Goal: Task Accomplishment & Management: Manage account settings

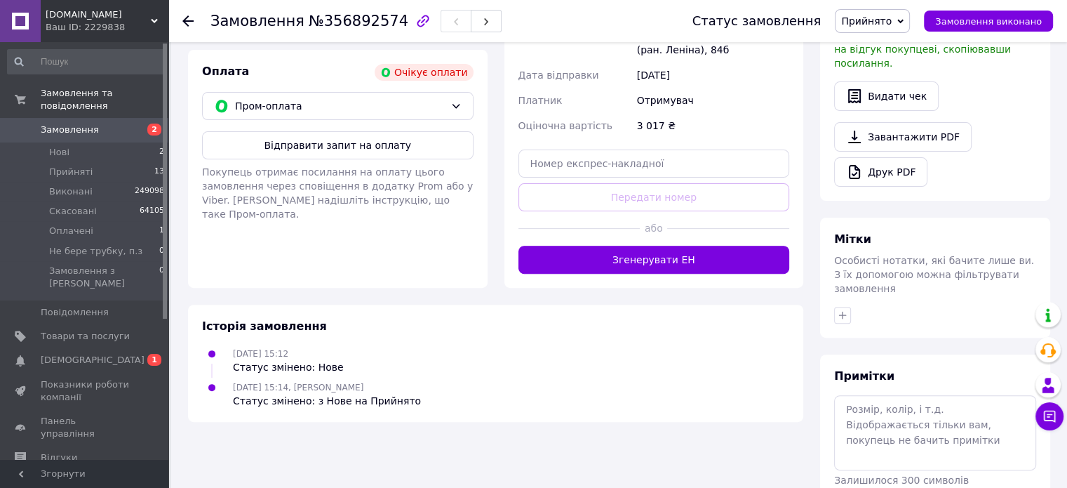
scroll to position [434, 0]
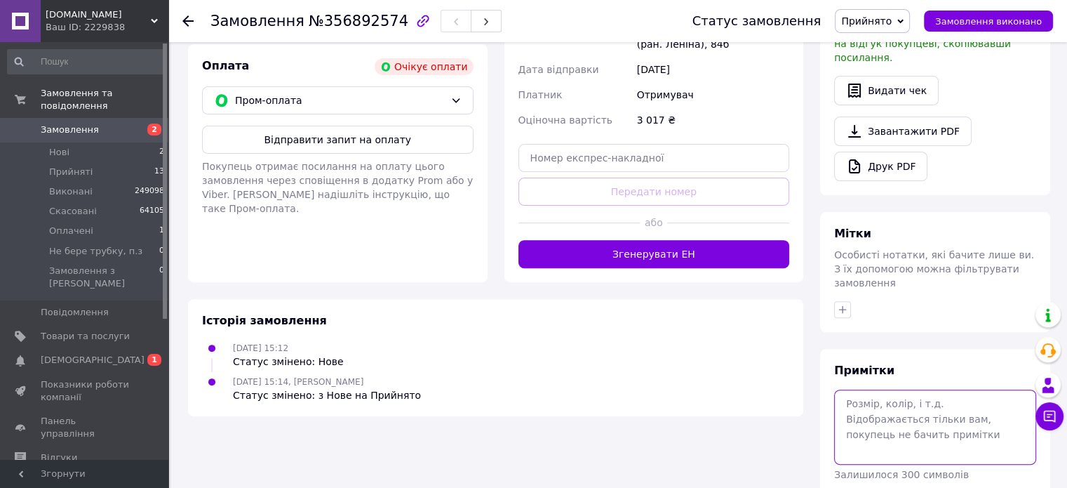
click at [878, 389] on textarea at bounding box center [935, 426] width 202 height 74
type textarea "к"
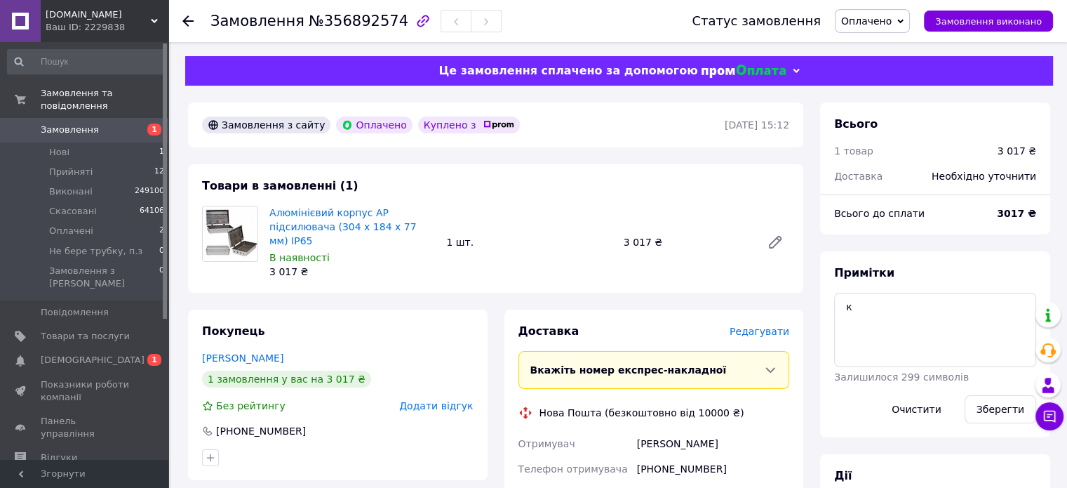
click at [773, 332] on span "Редагувати" at bounding box center [760, 330] width 60 height 11
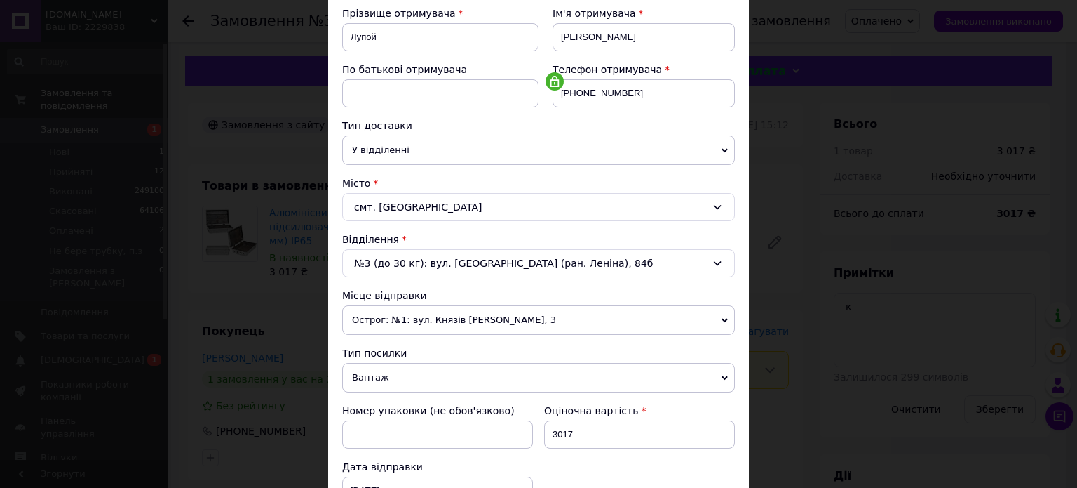
scroll to position [421, 0]
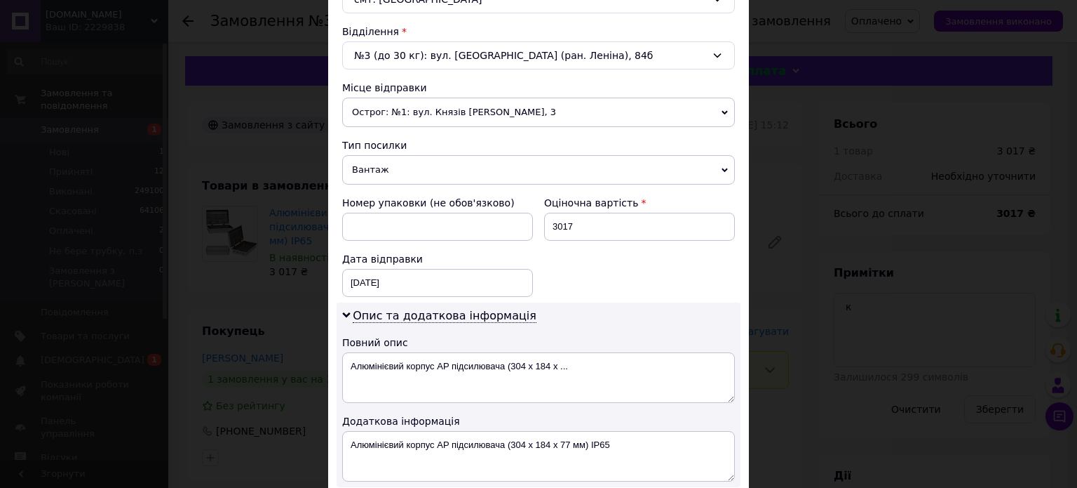
click at [389, 111] on span "Острог: №1: вул. Князів Острозьких, 3" at bounding box center [538, 112] width 393 height 29
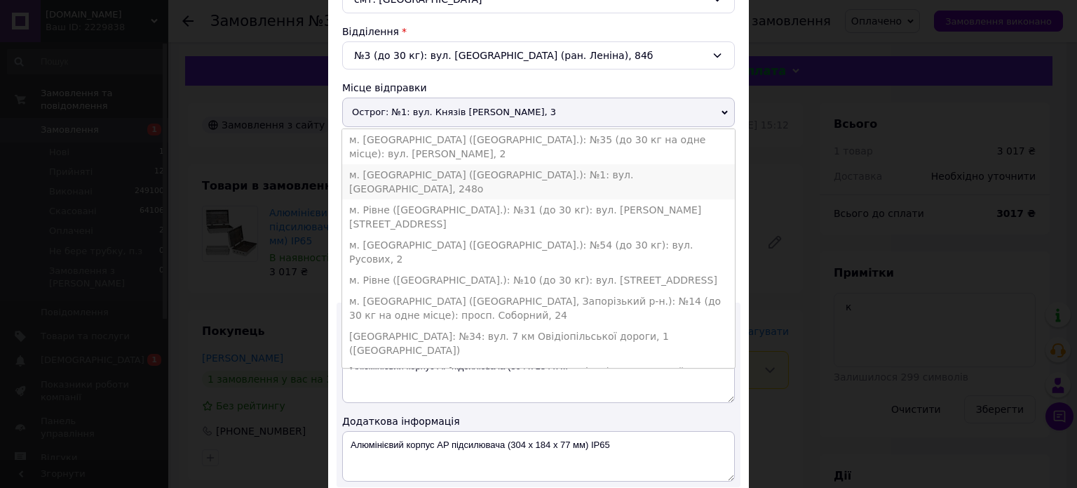
click at [404, 175] on li "м. Чернівці (Чернівецька обл.): №1: вул. Руська, 248о" at bounding box center [538, 181] width 393 height 35
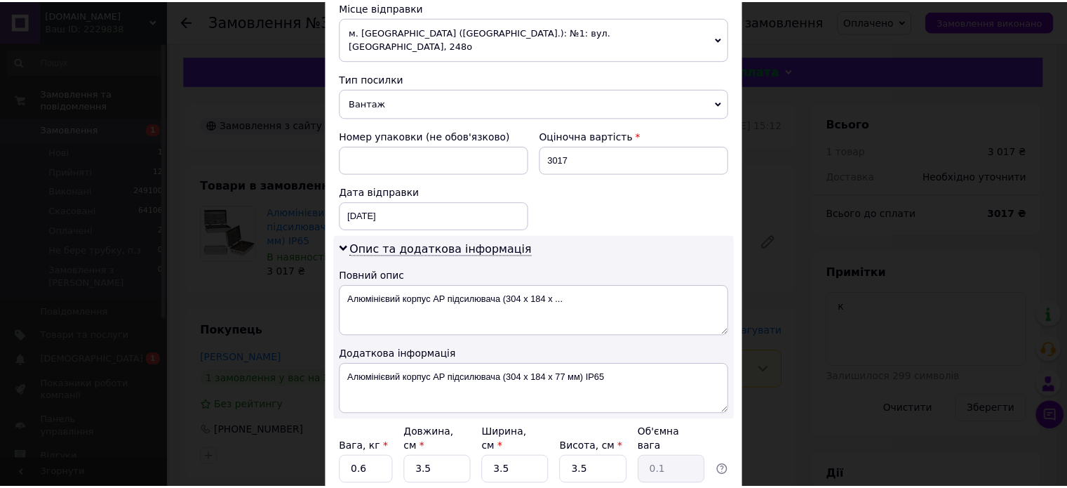
scroll to position [596, 0]
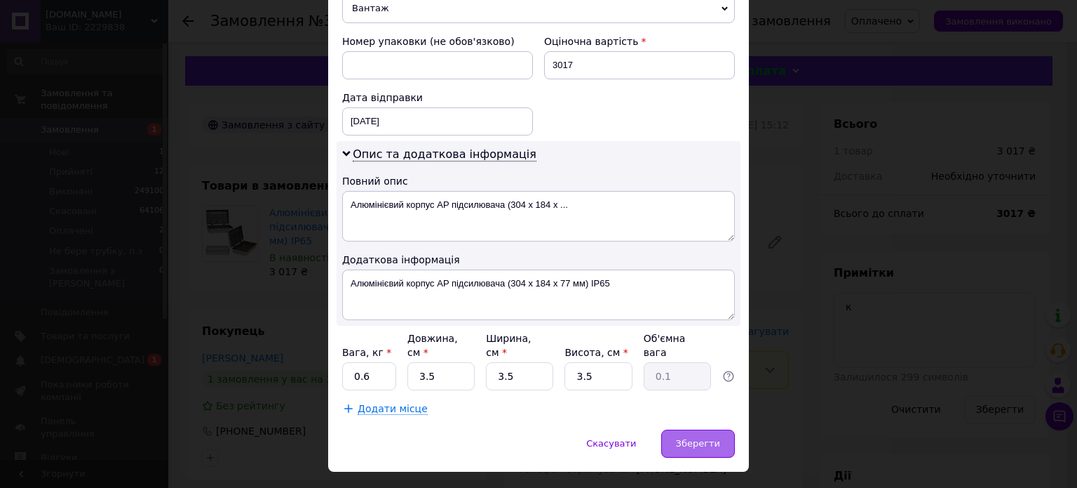
click at [692, 438] on span "Зберегти" at bounding box center [698, 443] width 44 height 11
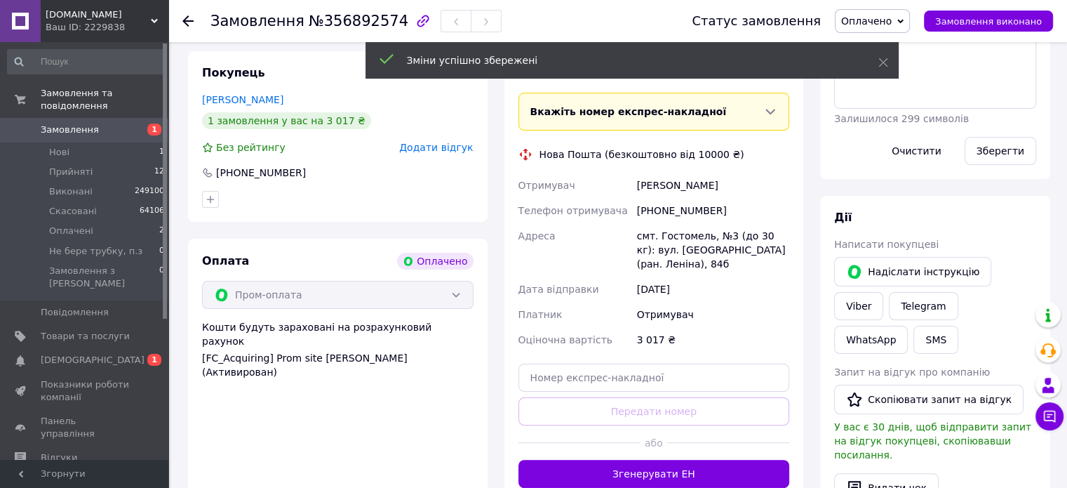
scroll to position [491, 0]
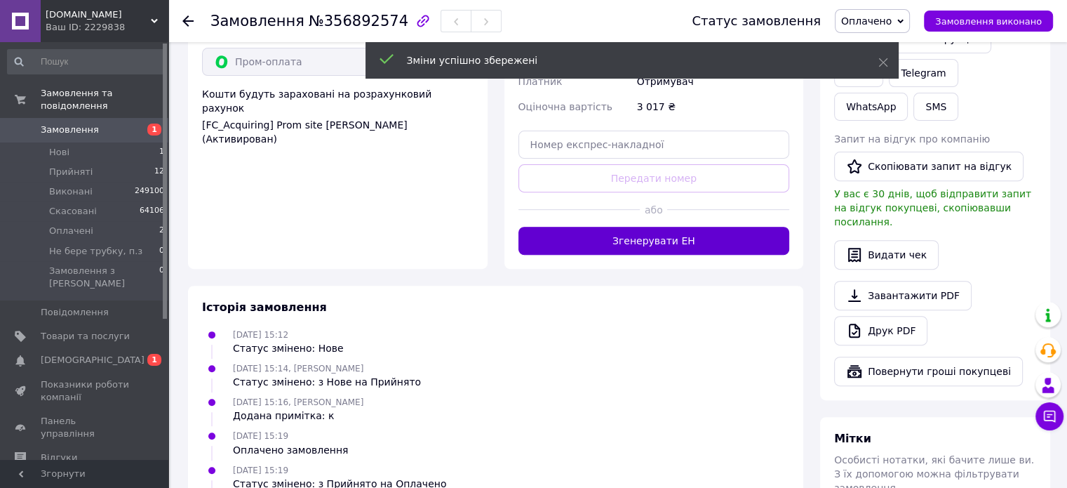
click at [659, 241] on button "Згенерувати ЕН" at bounding box center [653, 241] width 271 height 28
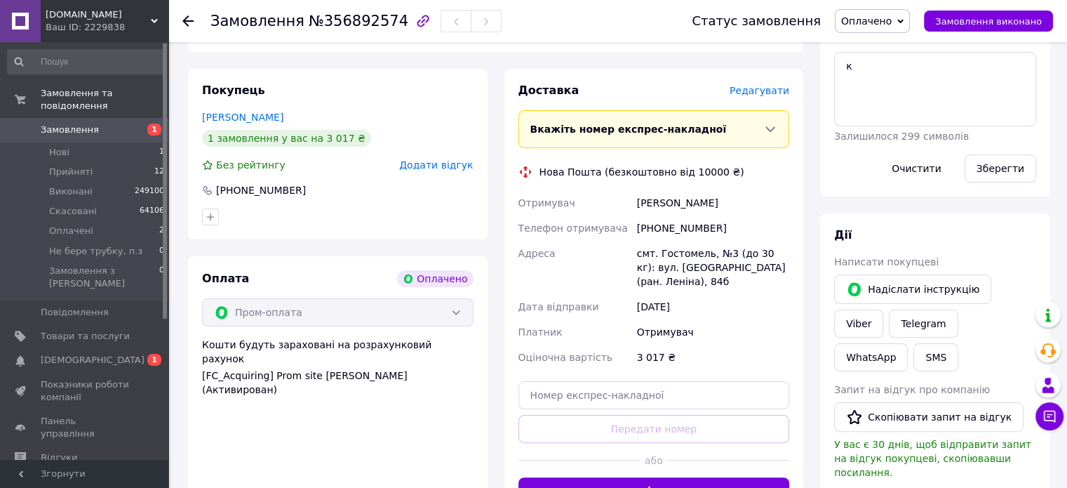
scroll to position [210, 0]
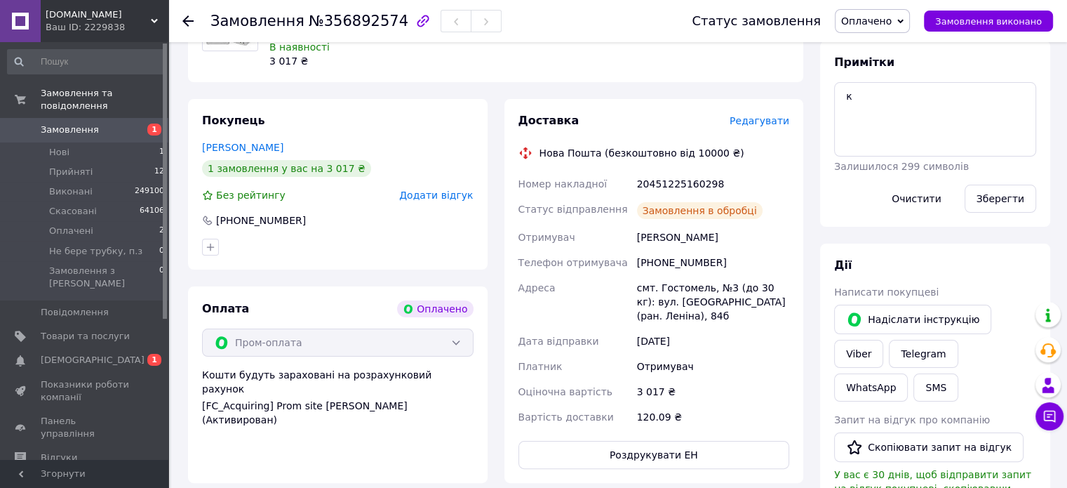
click at [875, 22] on span "Оплачено" at bounding box center [866, 20] width 51 height 11
click at [879, 70] on li "Виконано" at bounding box center [888, 70] width 107 height 21
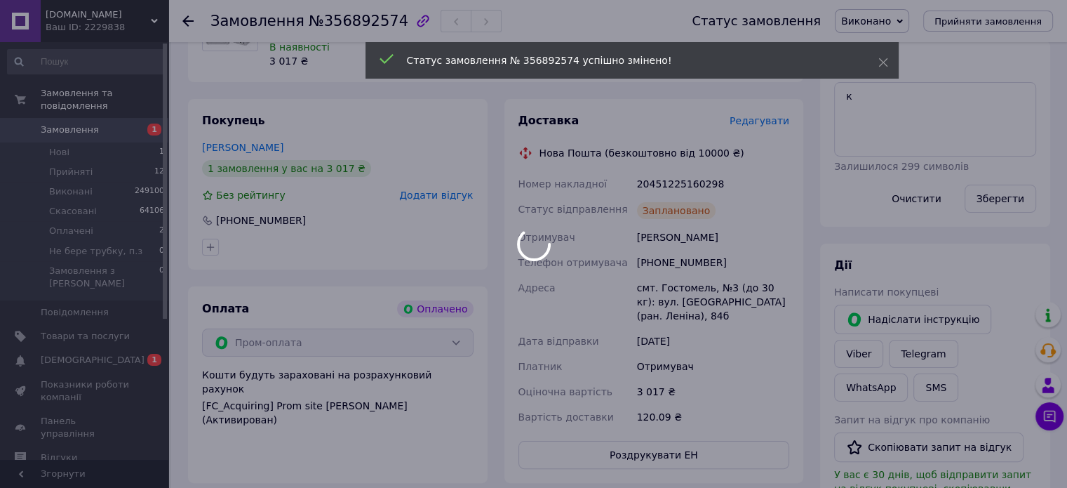
click at [659, 178] on body "Mobileparts.com.ua Ваш ID: 2229838 Сайт Mobileparts.com.ua Кабінет покупця Пере…" at bounding box center [533, 331] width 1067 height 1083
click at [659, 178] on div at bounding box center [533, 244] width 1067 height 488
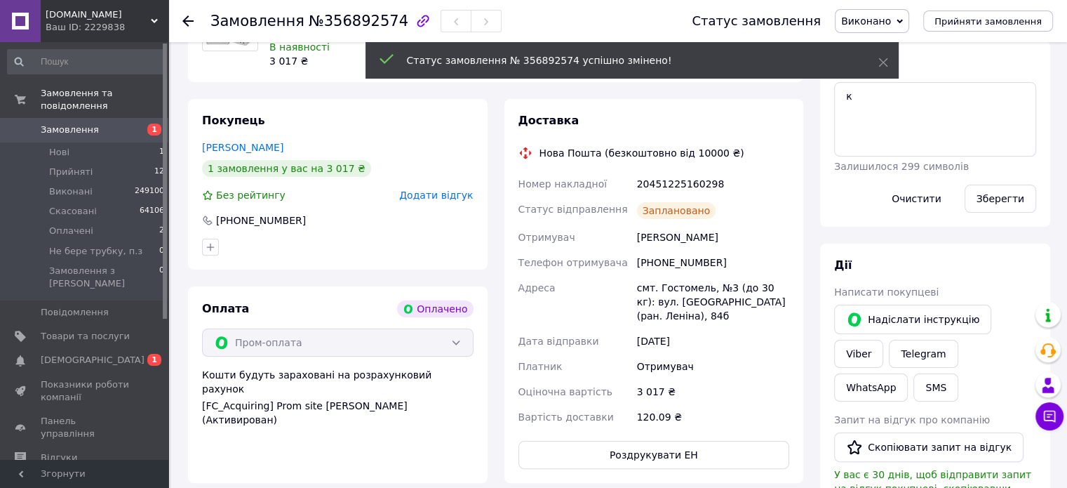
click at [659, 181] on div "20451225160298" at bounding box center [713, 183] width 158 height 25
copy div "20451225160298"
drag, startPoint x: 631, startPoint y: 241, endPoint x: 723, endPoint y: 237, distance: 92.0
click at [723, 237] on div "Номер накладної 20451225160298 Статус відправлення Заплановано Отримувач Лупой …" at bounding box center [654, 300] width 277 height 258
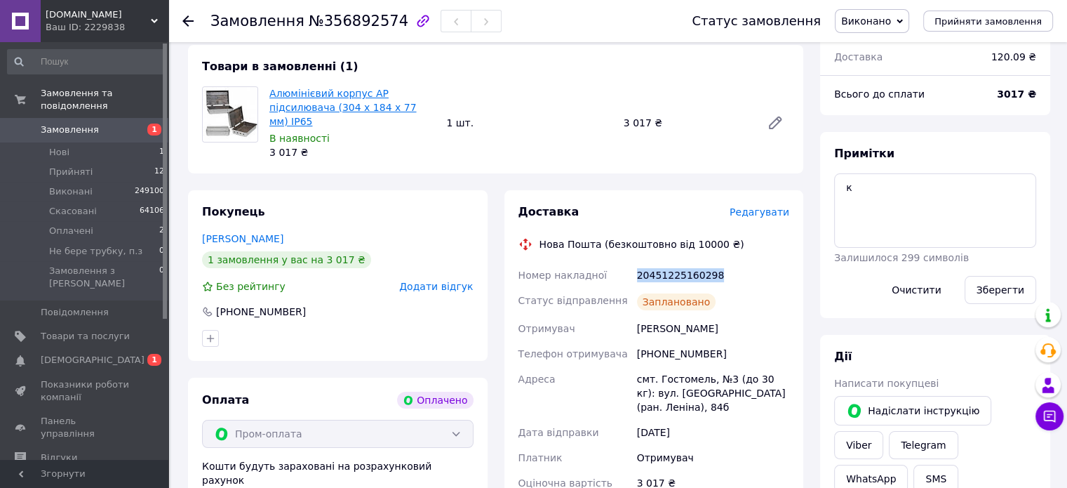
scroll to position [0, 0]
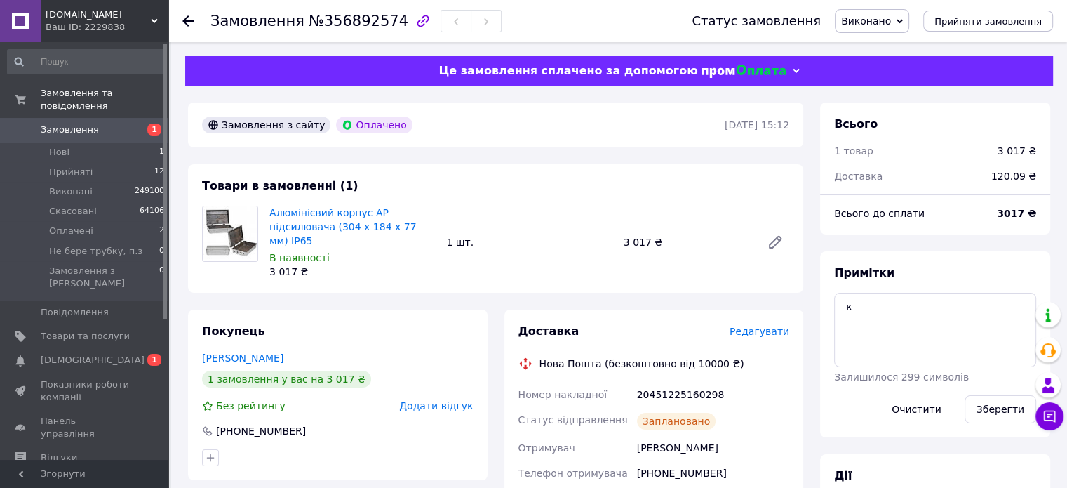
click at [188, 17] on icon at bounding box center [187, 20] width 11 height 11
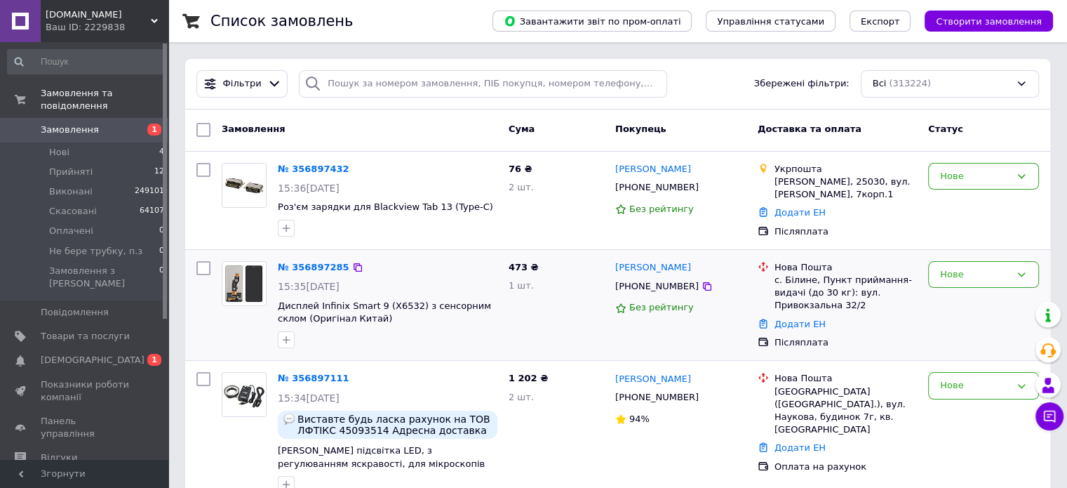
click at [311, 260] on div "№ 356897285" at bounding box center [313, 268] width 74 height 16
click at [318, 266] on link "№ 356897285" at bounding box center [314, 267] width 72 height 11
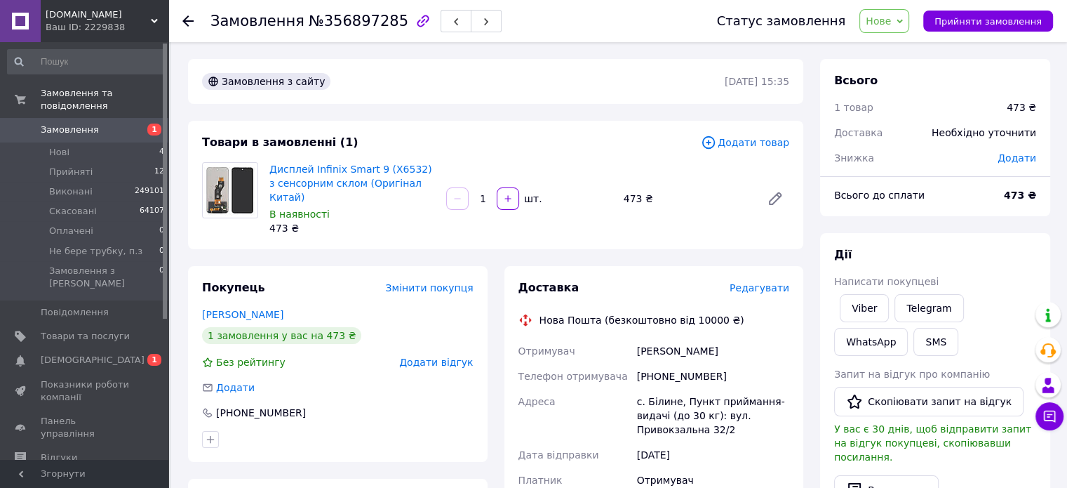
click at [895, 13] on span "Нове" at bounding box center [884, 21] width 50 height 24
click at [894, 45] on li "Прийнято" at bounding box center [913, 49] width 107 height 21
click at [892, 21] on span "Прийнято" at bounding box center [866, 20] width 51 height 11
click at [892, 44] on li "Виконано" at bounding box center [888, 49] width 107 height 21
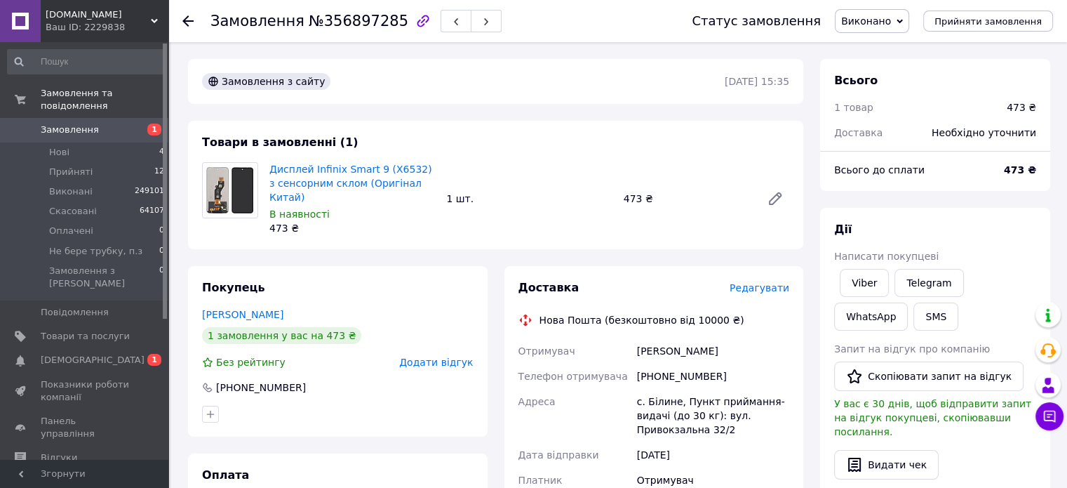
click at [191, 16] on icon at bounding box center [187, 20] width 11 height 11
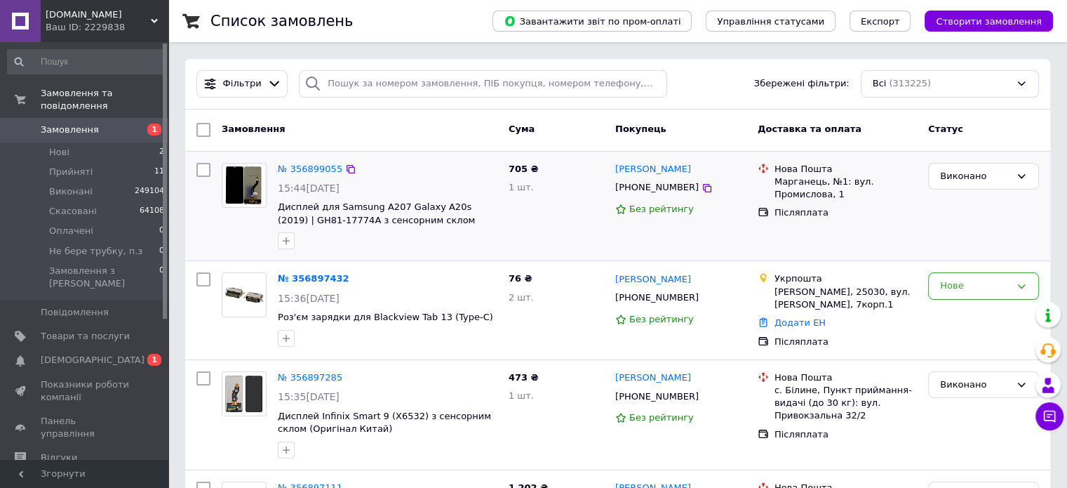
click at [567, 237] on div "705 ₴ 1 шт." at bounding box center [556, 206] width 107 height 98
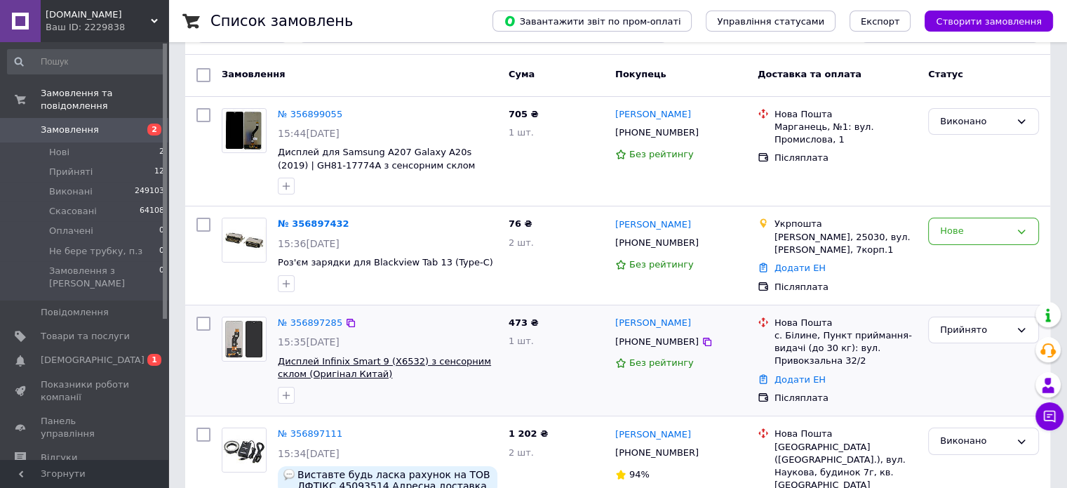
scroll to position [70, 0]
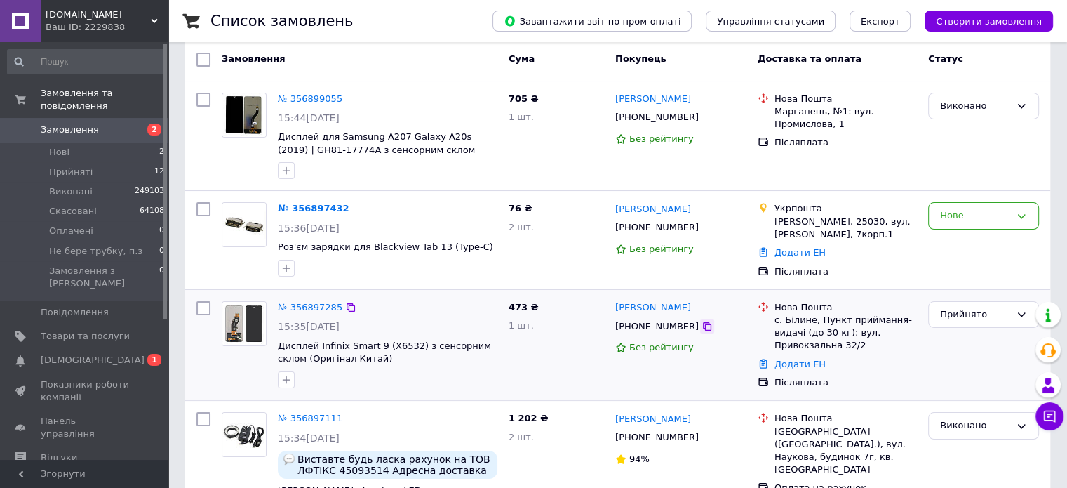
click at [703, 330] on icon at bounding box center [707, 326] width 8 height 8
drag, startPoint x: 710, startPoint y: 306, endPoint x: 616, endPoint y: 304, distance: 94.0
click at [616, 304] on div "[PERSON_NAME]" at bounding box center [681, 308] width 134 height 16
copy link "[PERSON_NAME]"
click at [786, 319] on div "с. Білине, Пункт приймання-видачі (до 30 кг): вул. Привокзальна 32/2" at bounding box center [845, 333] width 142 height 39
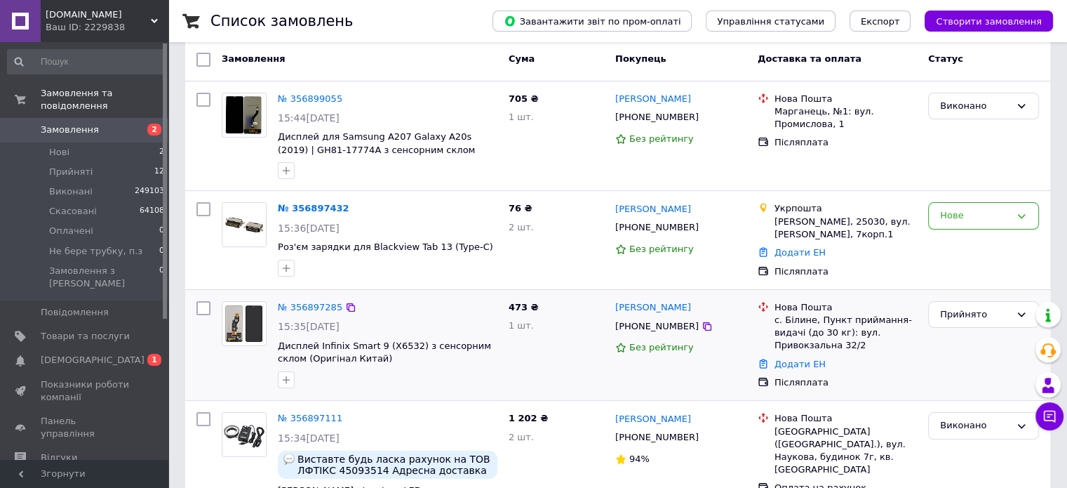
click at [786, 319] on div "с. Білине, Пункт приймання-видачі (до 30 кг): вул. Привокзальна 32/2" at bounding box center [845, 333] width 142 height 39
copy div "Білине"
drag, startPoint x: 343, startPoint y: 336, endPoint x: 373, endPoint y: 345, distance: 31.5
click at [373, 345] on div "№ 356897285 15:35, 12.08.2025 Дисплей Infinix Smart 9 (X6532) з сенсорним склом…" at bounding box center [387, 344] width 231 height 98
copy span "Smart 9"
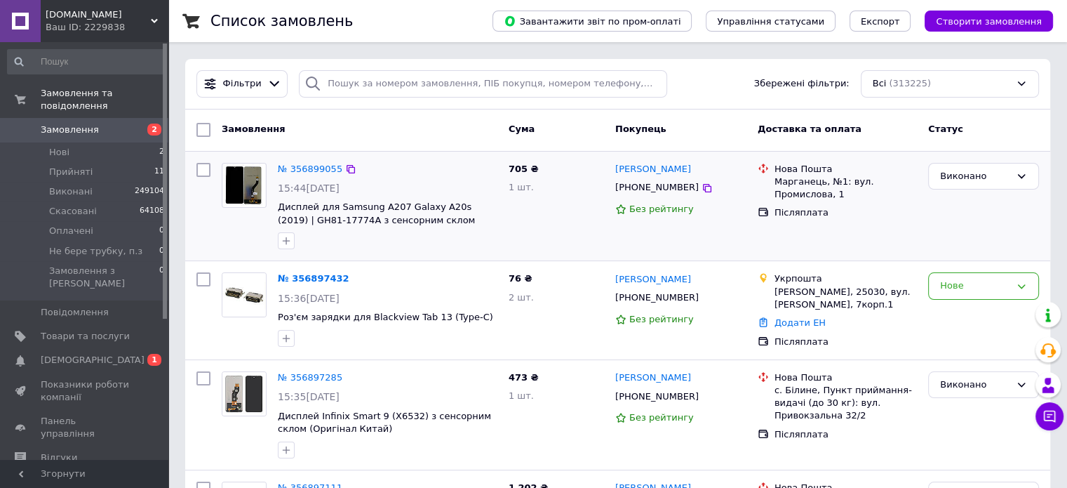
click at [671, 233] on div "[PERSON_NAME] [PHONE_NUMBER] Без рейтингу" at bounding box center [681, 206] width 142 height 98
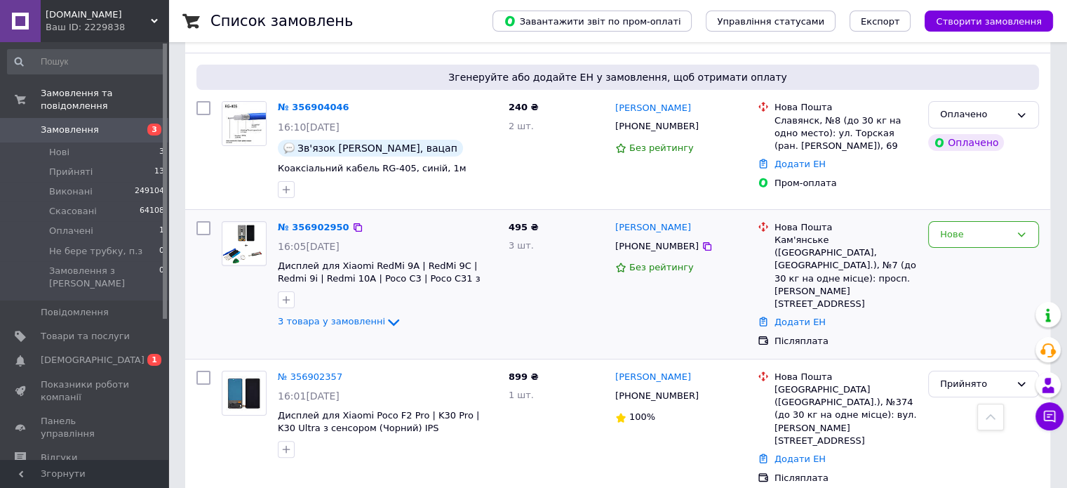
scroll to position [210, 0]
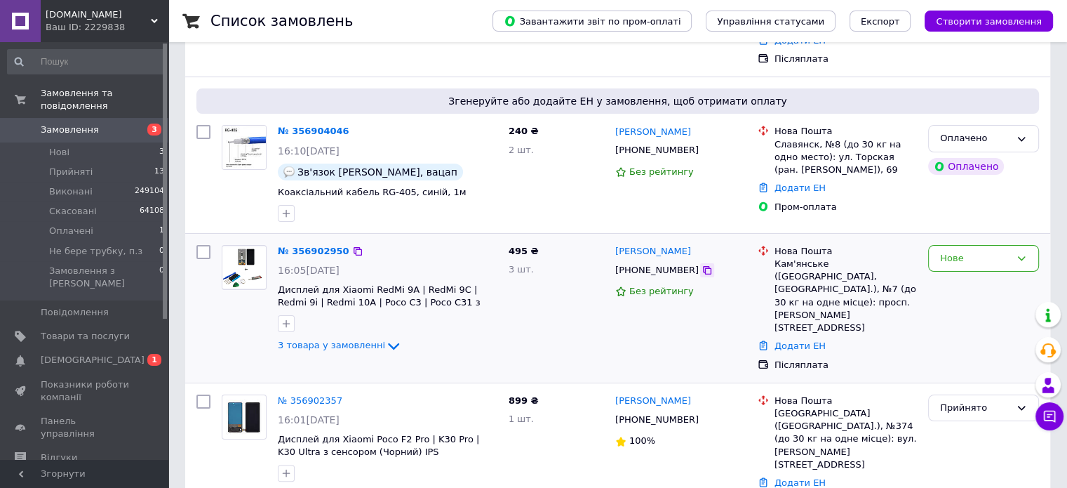
click at [701, 264] on icon at bounding box center [706, 269] width 11 height 11
drag, startPoint x: 690, startPoint y: 227, endPoint x: 612, endPoint y: 222, distance: 78.8
click at [612, 239] on div "Валерий Голуб +380957086845 Без рейтингу" at bounding box center [681, 307] width 142 height 137
copy link "[PERSON_NAME]"
drag, startPoint x: 773, startPoint y: 241, endPoint x: 819, endPoint y: 239, distance: 46.3
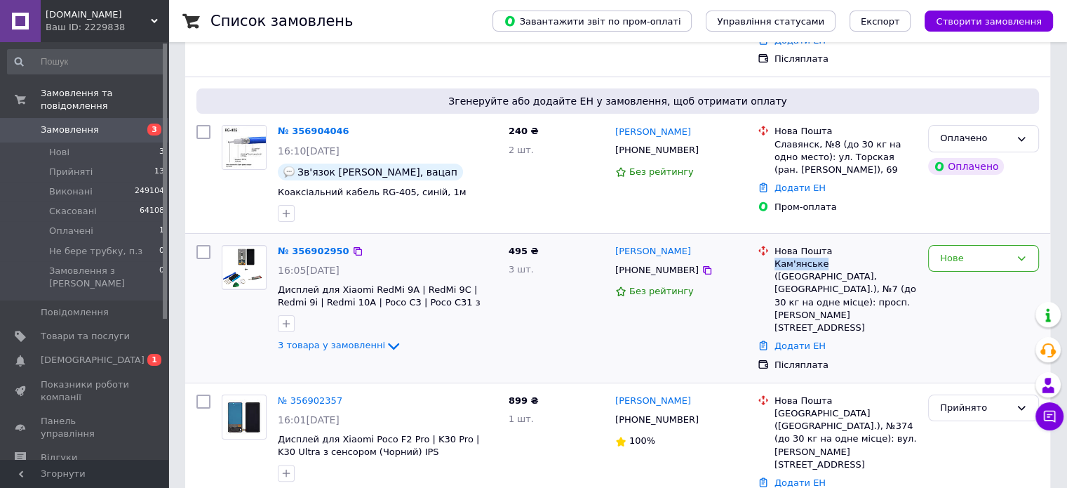
click at [819, 245] on div "Нова Пошта Кам'янське (Дніпропетровська обл., Кам'янський р-н.), №7 (до 30 кг н…" at bounding box center [846, 289] width 148 height 89
copy div "Кам'янське"
click at [993, 251] on div "Нове" at bounding box center [975, 258] width 70 height 15
click at [965, 300] on li "Виконано" at bounding box center [983, 313] width 109 height 26
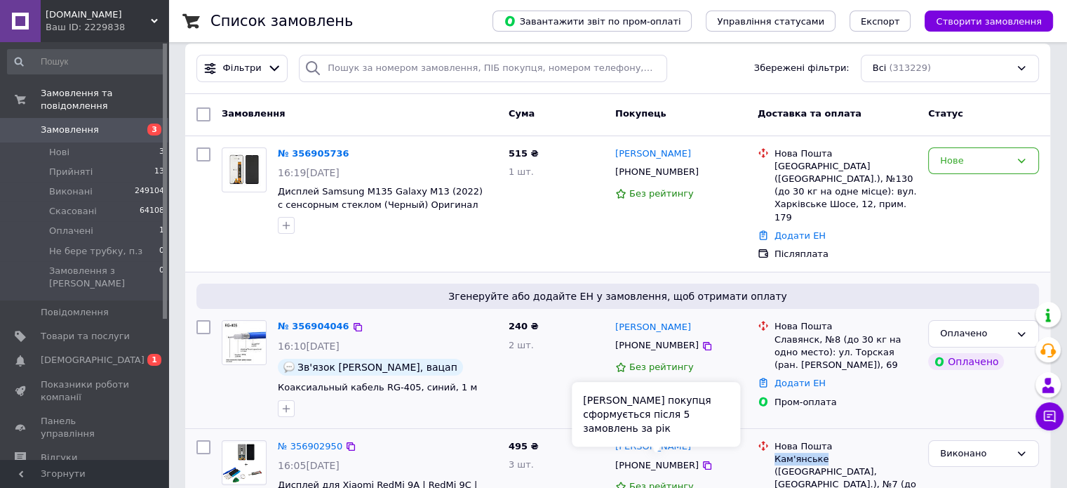
scroll to position [0, 0]
